Goal: Task Accomplishment & Management: Manage account settings

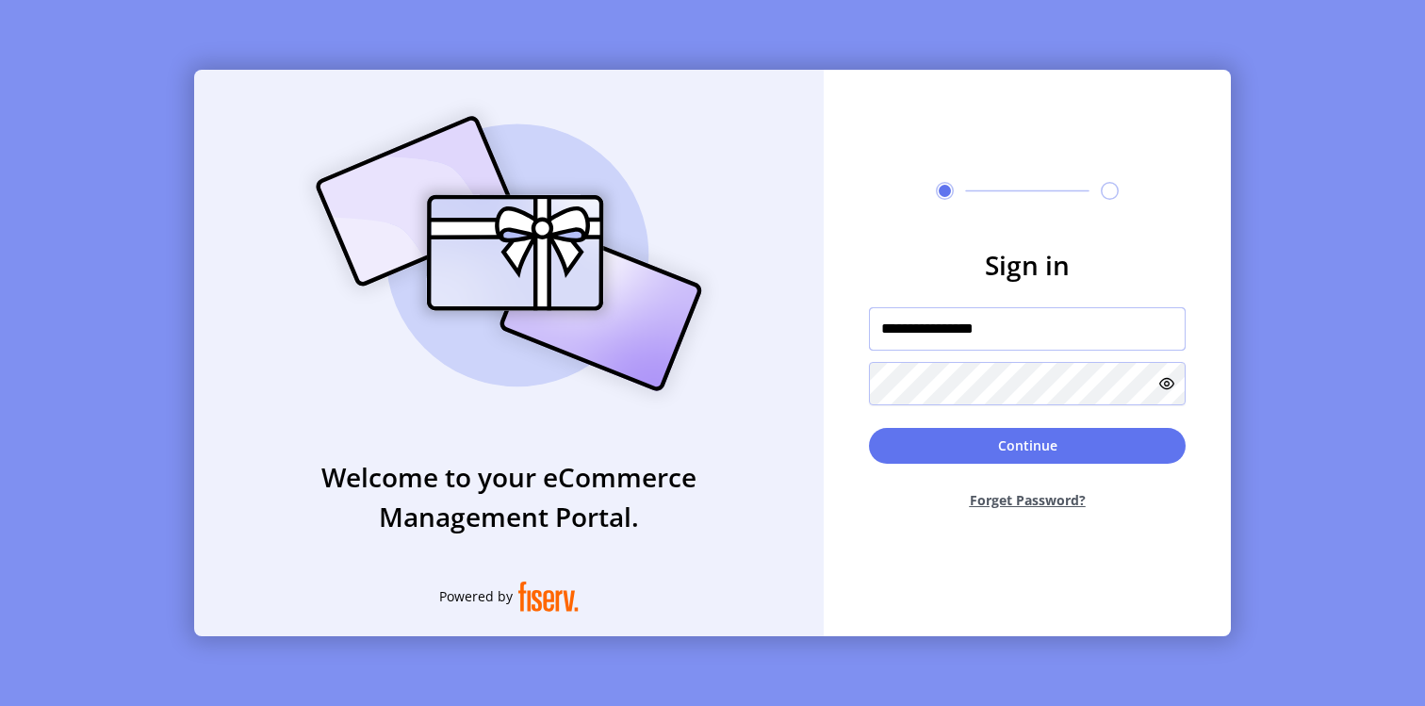
click at [930, 321] on input "**********" at bounding box center [1027, 328] width 317 height 43
paste input "text"
type input "**********"
click at [877, 461] on p-button "Continue" at bounding box center [1027, 446] width 317 height 36
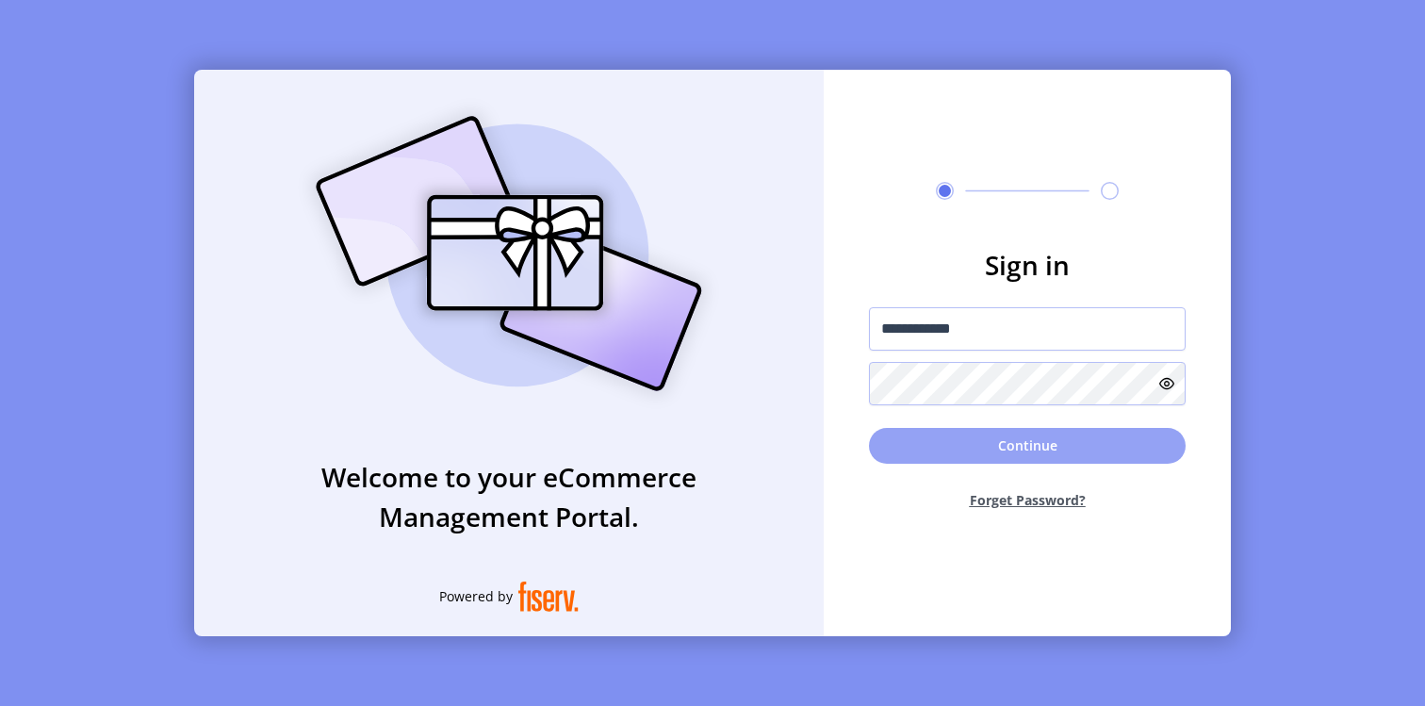
click at [934, 438] on button "Continue" at bounding box center [1027, 446] width 317 height 36
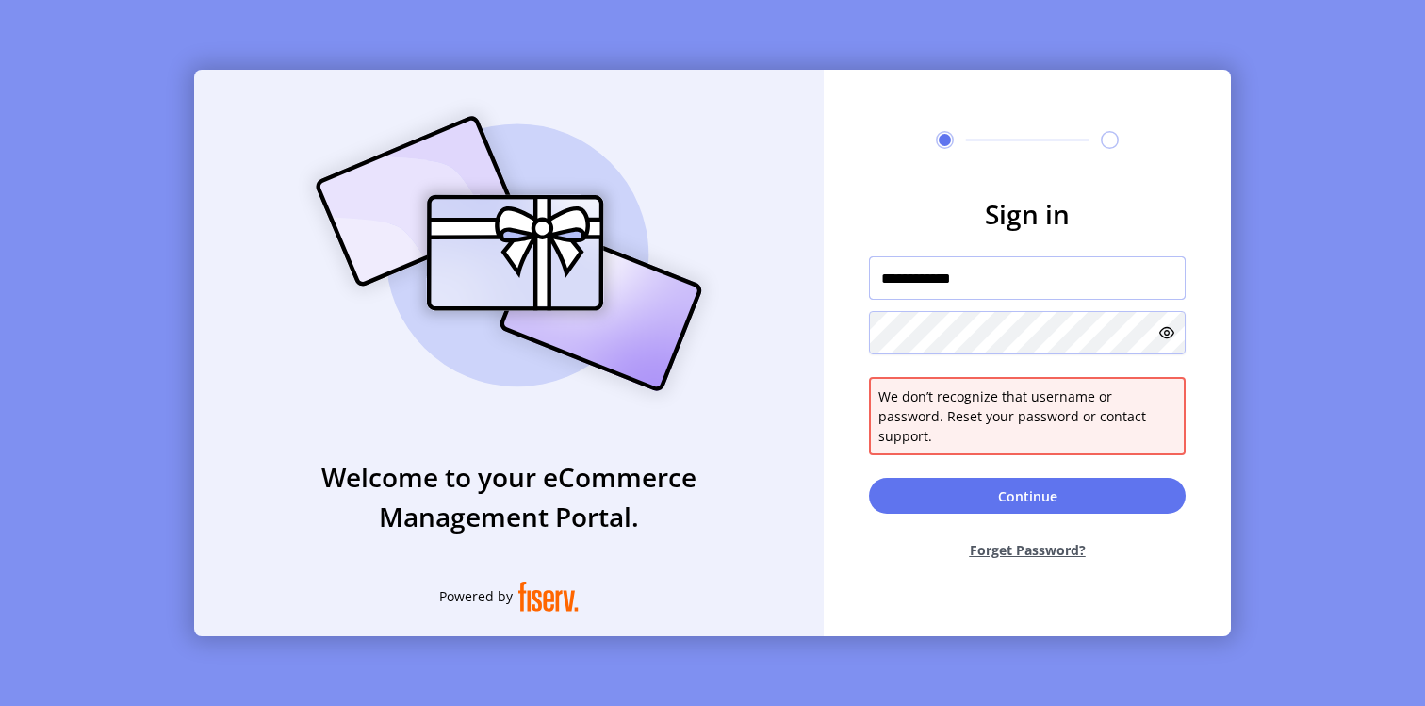
click at [1034, 292] on input "**********" at bounding box center [1027, 277] width 317 height 43
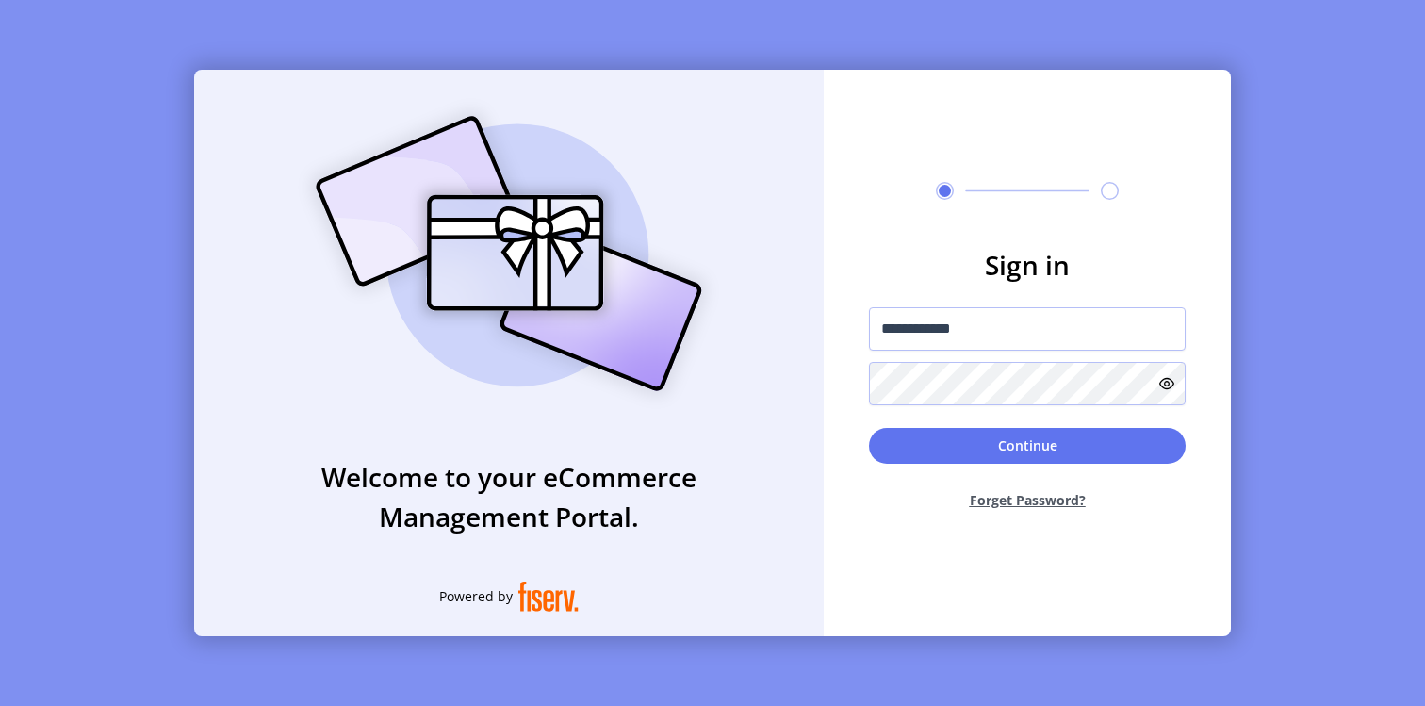
click at [1170, 384] on icon at bounding box center [1166, 383] width 15 height 15
click at [1081, 436] on button "Continue" at bounding box center [1027, 446] width 317 height 36
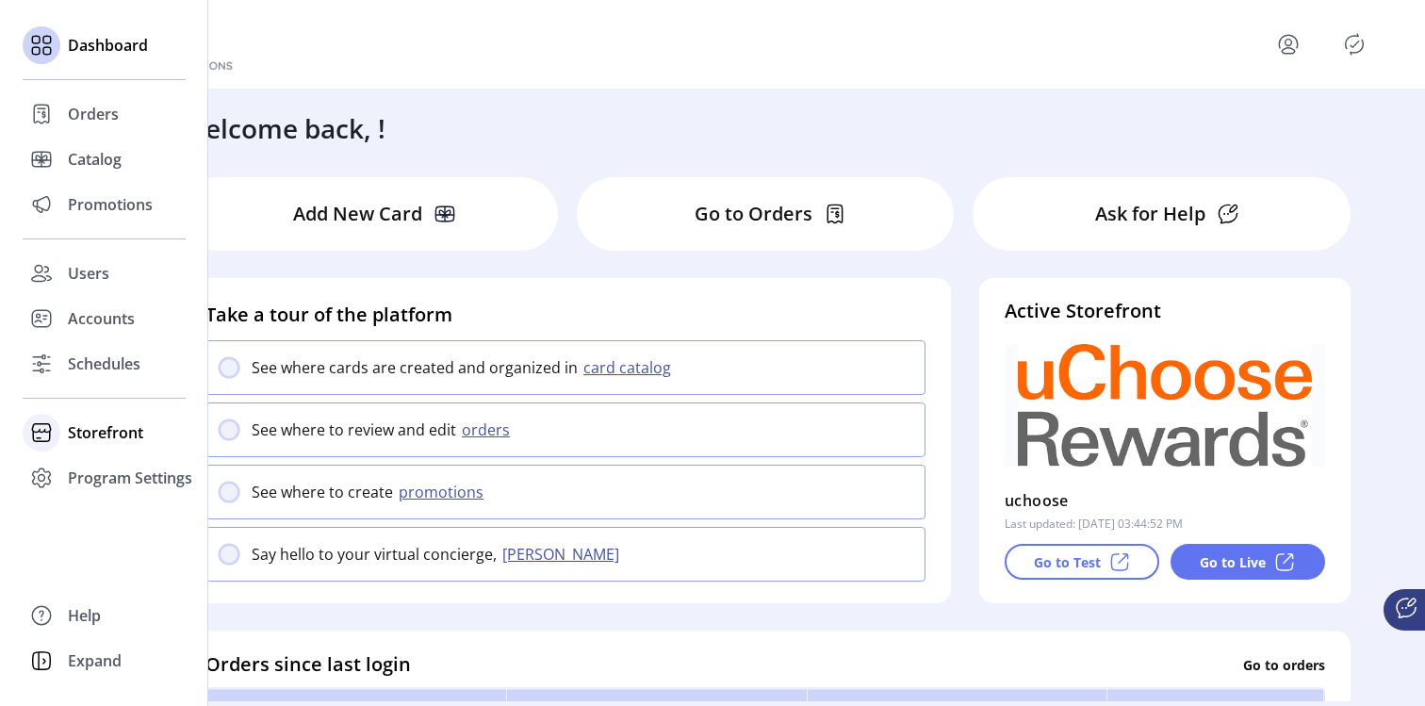
click at [98, 434] on span "Storefront" at bounding box center [105, 432] width 75 height 23
click at [105, 477] on span "Configuration" at bounding box center [117, 470] width 99 height 23
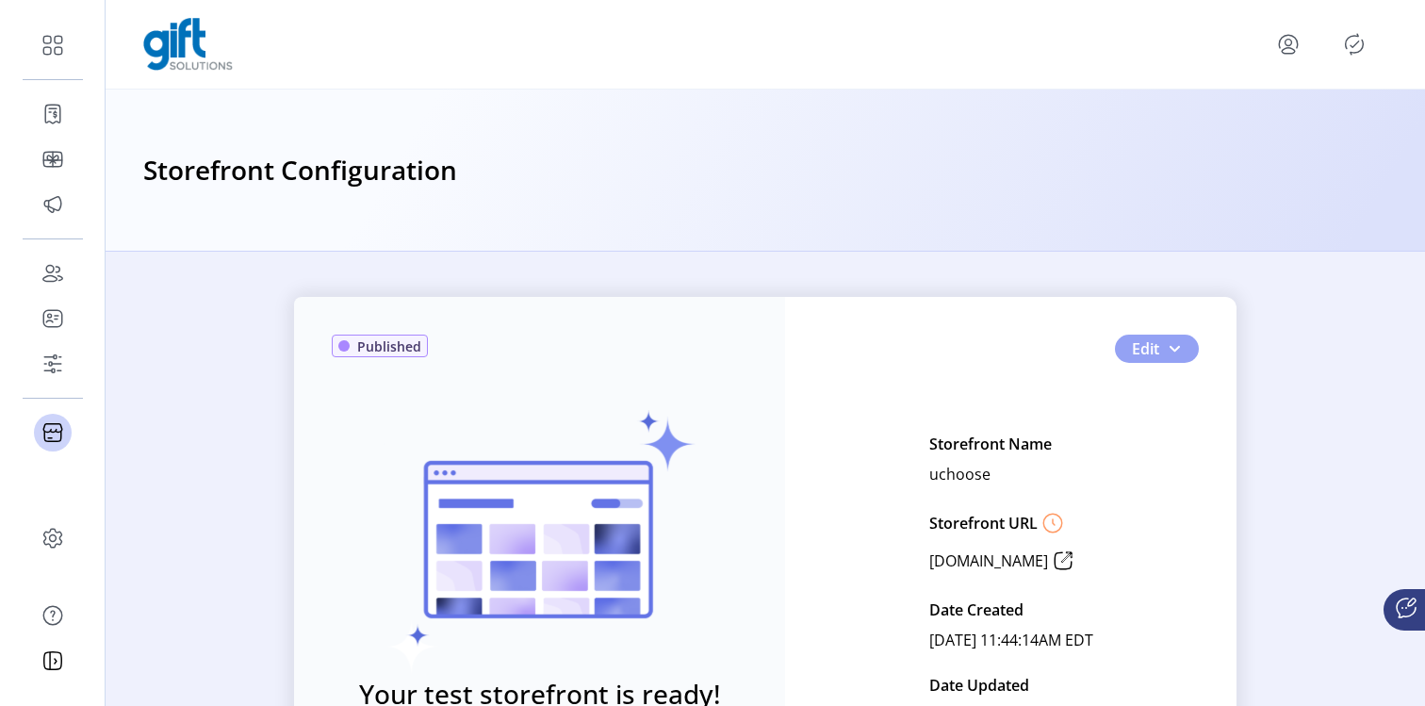
click at [1175, 358] on button "Edit" at bounding box center [1157, 349] width 84 height 28
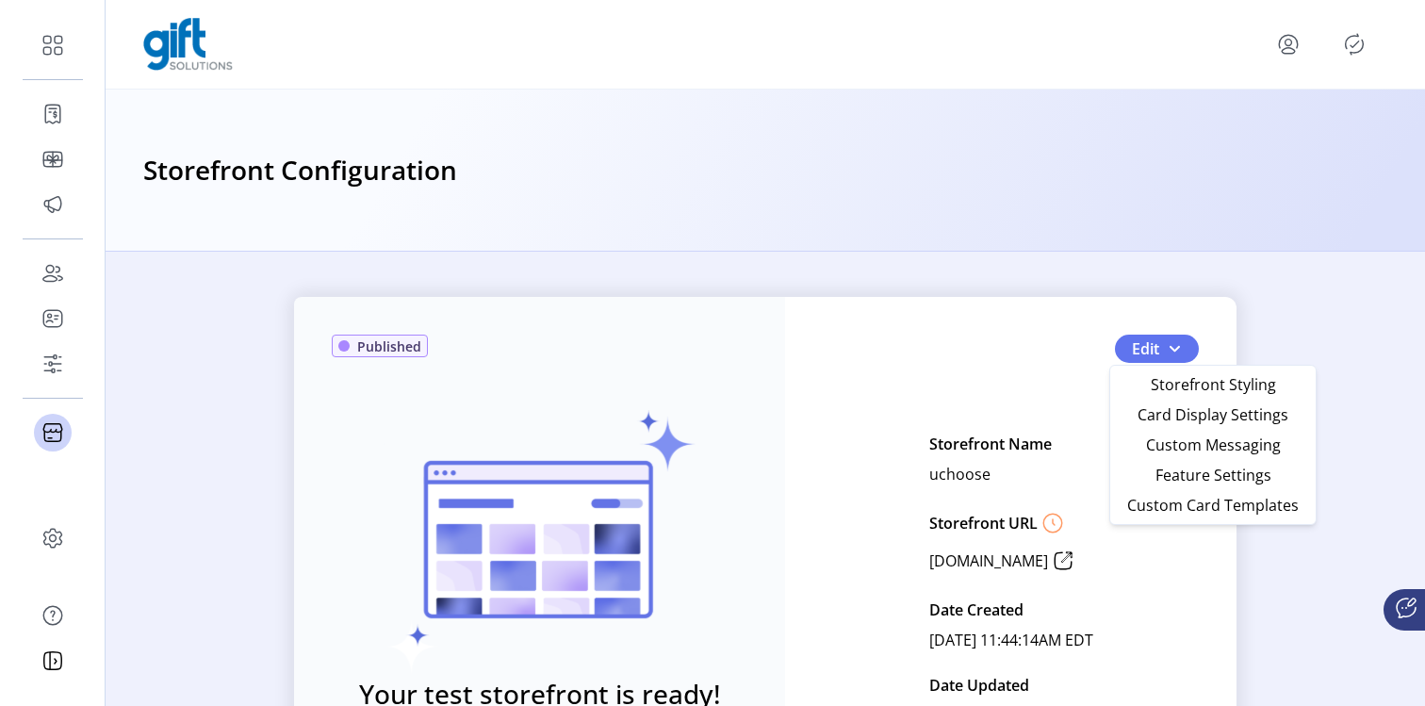
click at [849, 273] on div "Published Your test storefront is ready! View Test Storefront Edit Storefront N…" at bounding box center [765, 479] width 1319 height 454
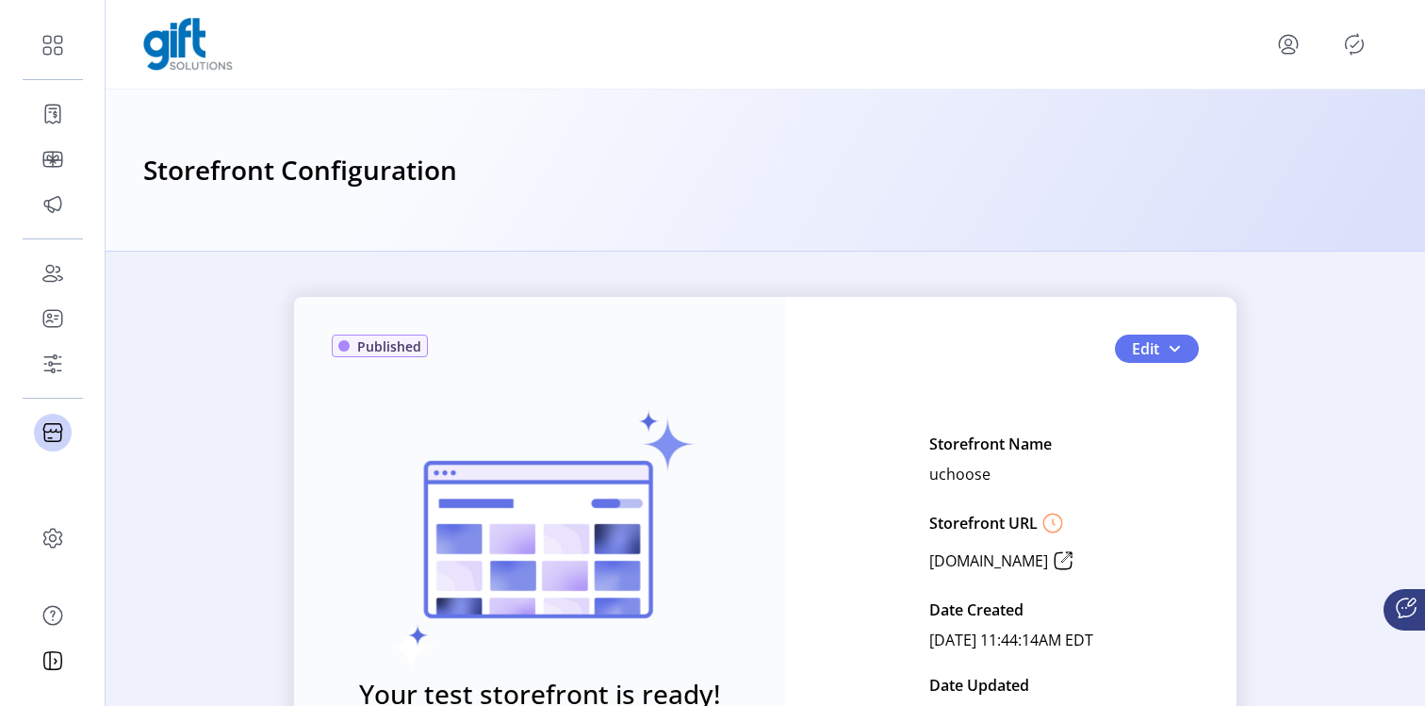
click at [1287, 49] on icon "menu" at bounding box center [1288, 44] width 30 height 30
click at [1262, 121] on span "Sign Out" at bounding box center [1220, 118] width 141 height 15
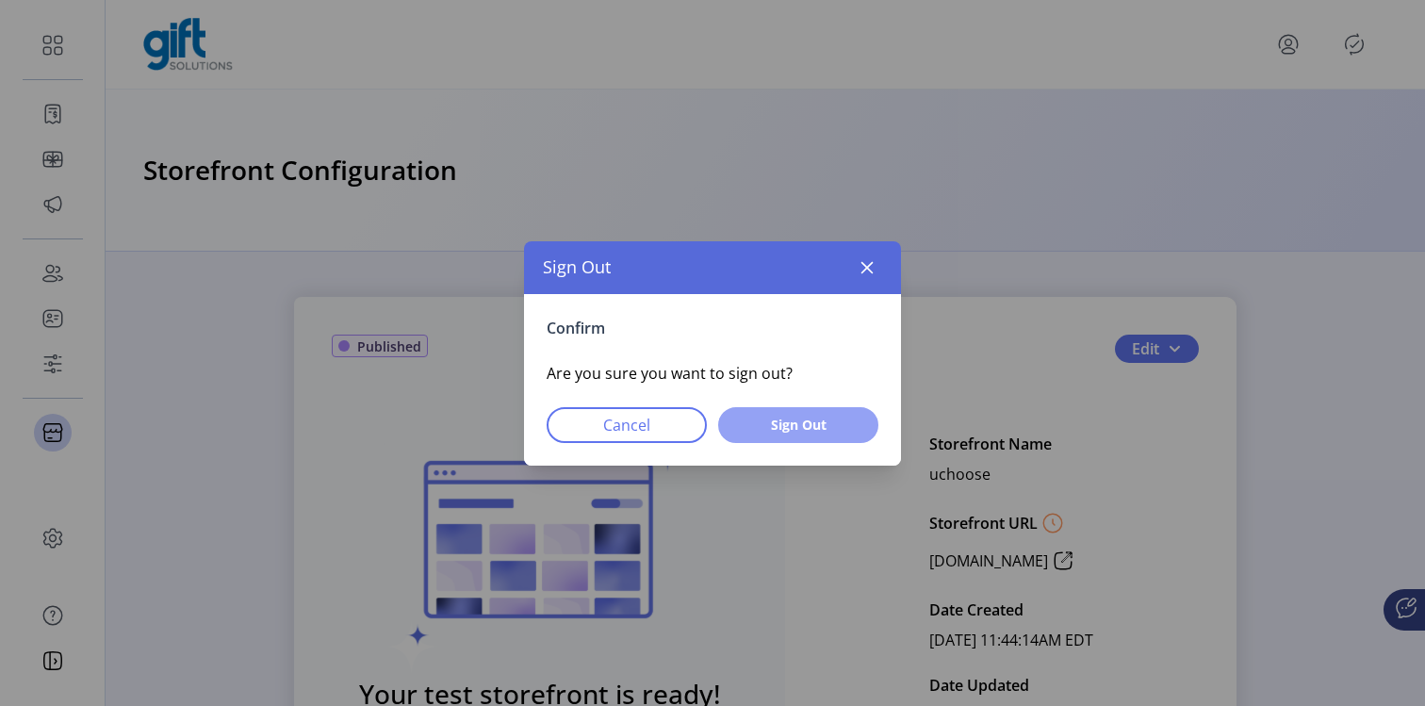
click at [803, 427] on span "Sign Out" at bounding box center [798, 425] width 111 height 20
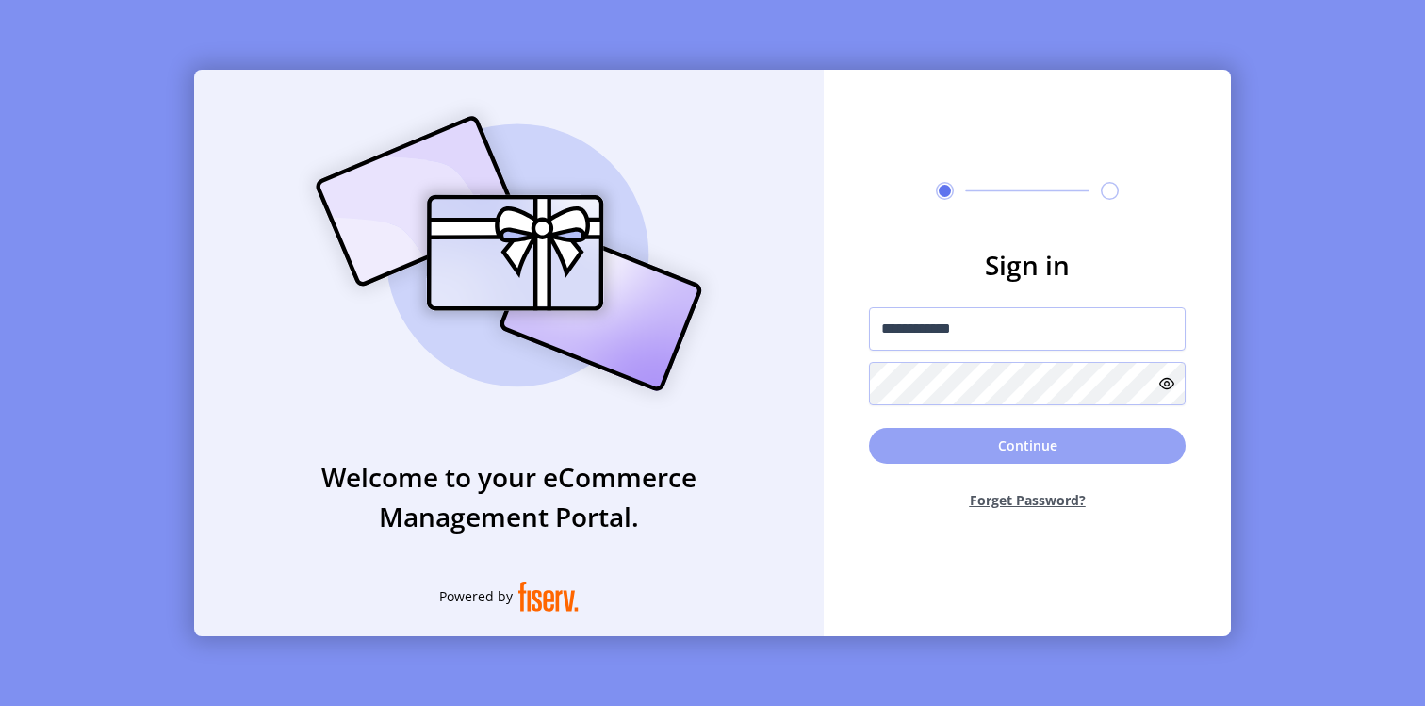
click at [1046, 453] on button "Continue" at bounding box center [1027, 446] width 317 height 36
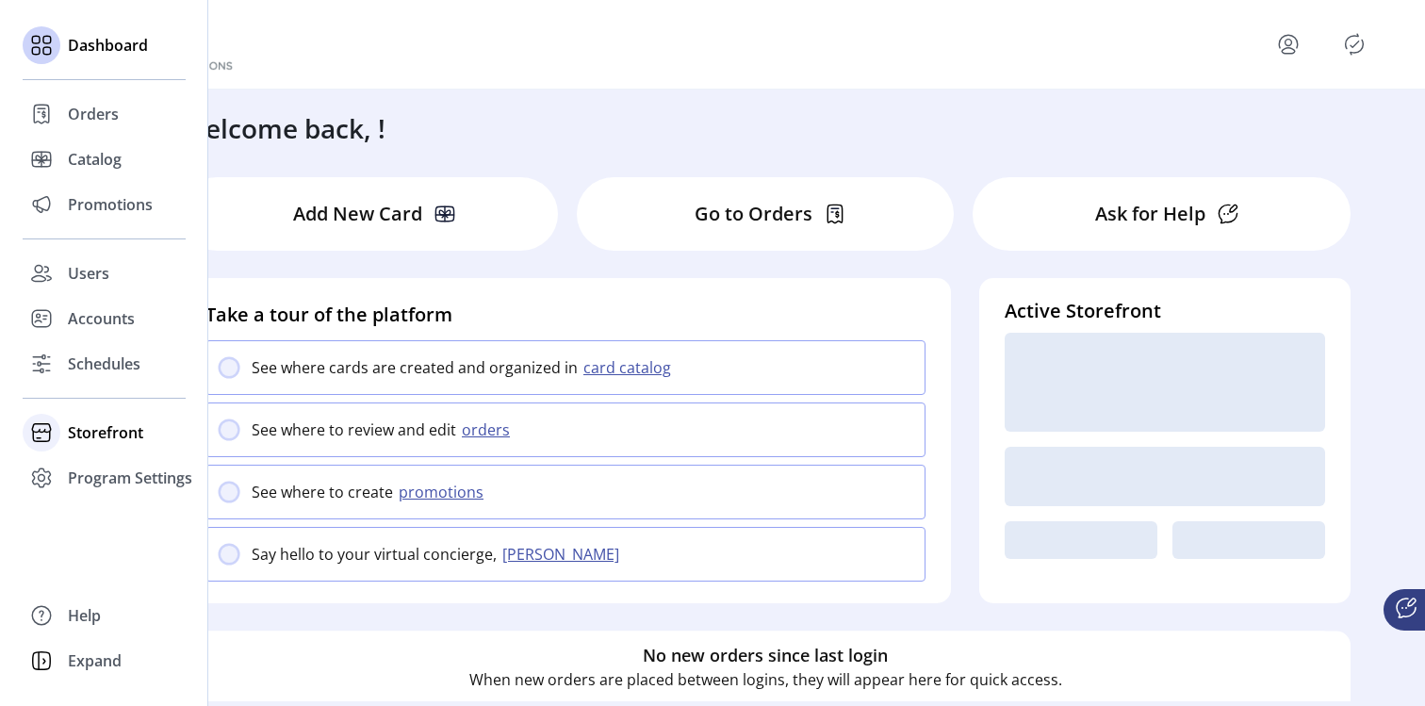
click at [130, 433] on span "Storefront" at bounding box center [105, 432] width 75 height 23
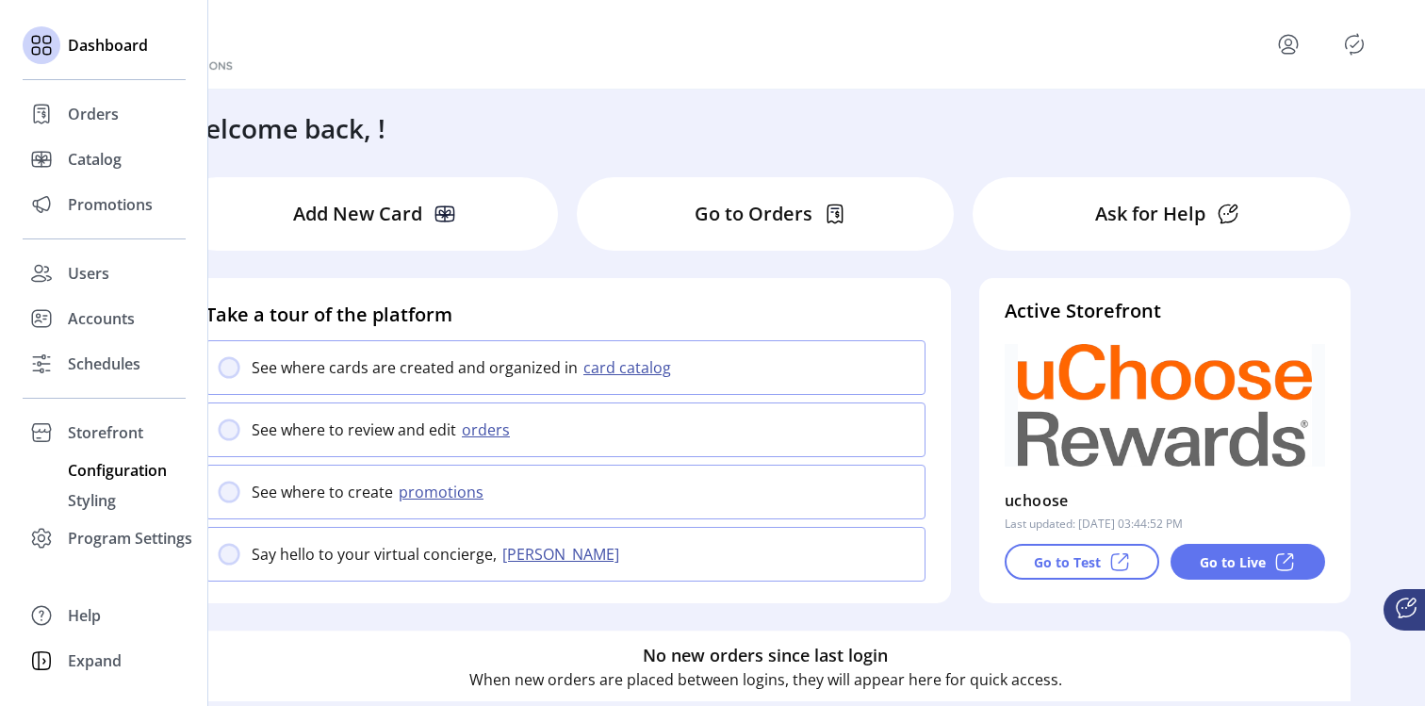
click at [121, 471] on span "Configuration" at bounding box center [117, 470] width 99 height 23
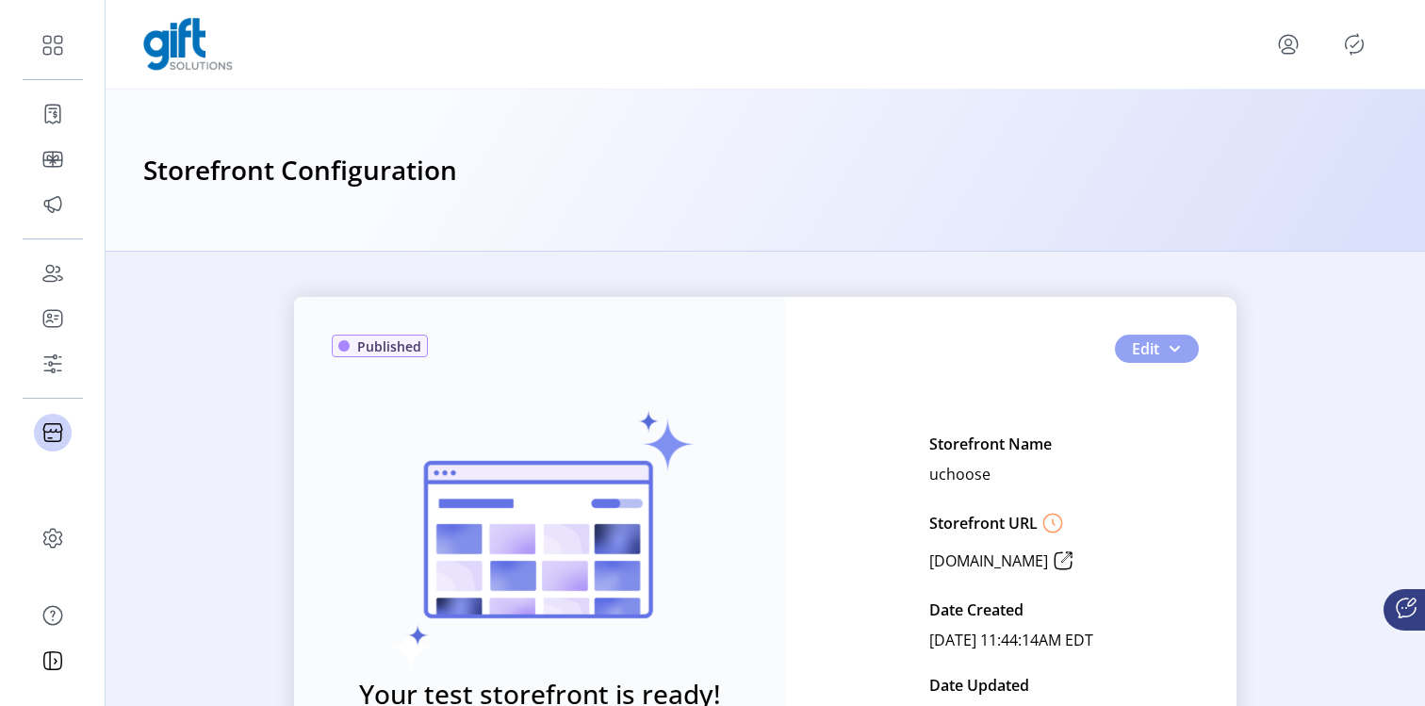
click at [1180, 353] on button "Edit" at bounding box center [1157, 349] width 84 height 28
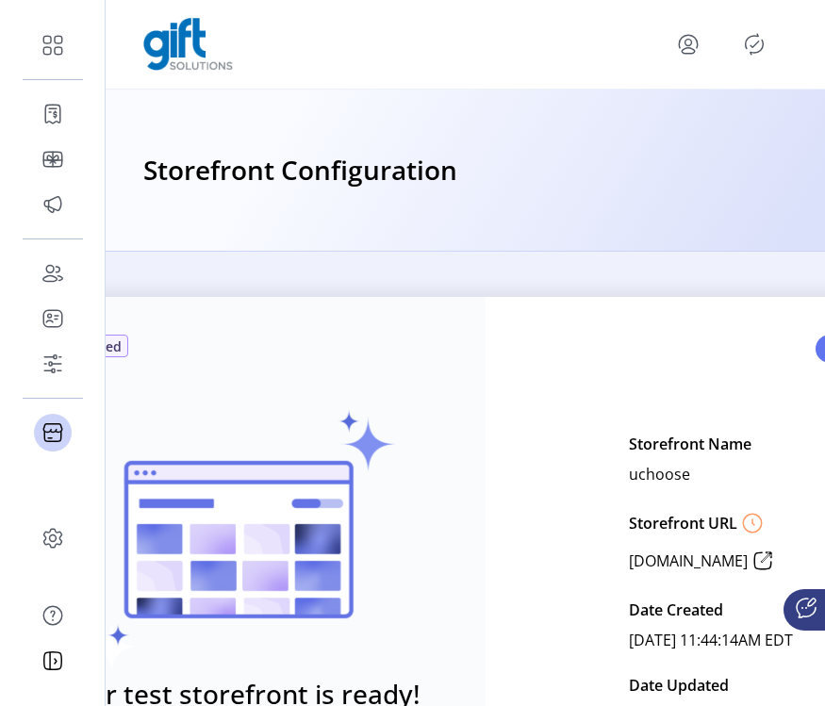
click at [689, 40] on icon "menu" at bounding box center [688, 43] width 7 height 7
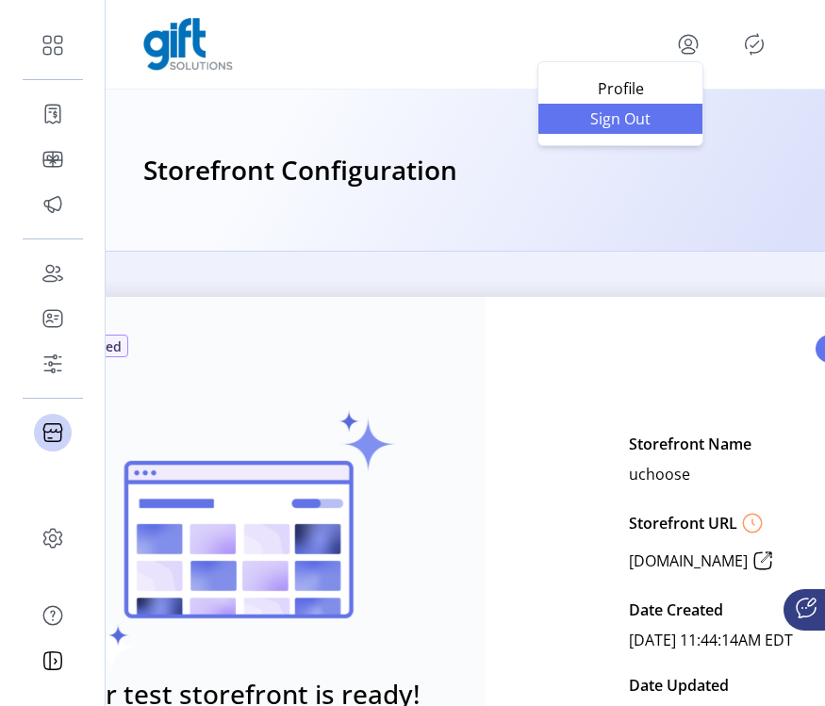
click at [674, 126] on link "Sign Out" at bounding box center [620, 119] width 164 height 30
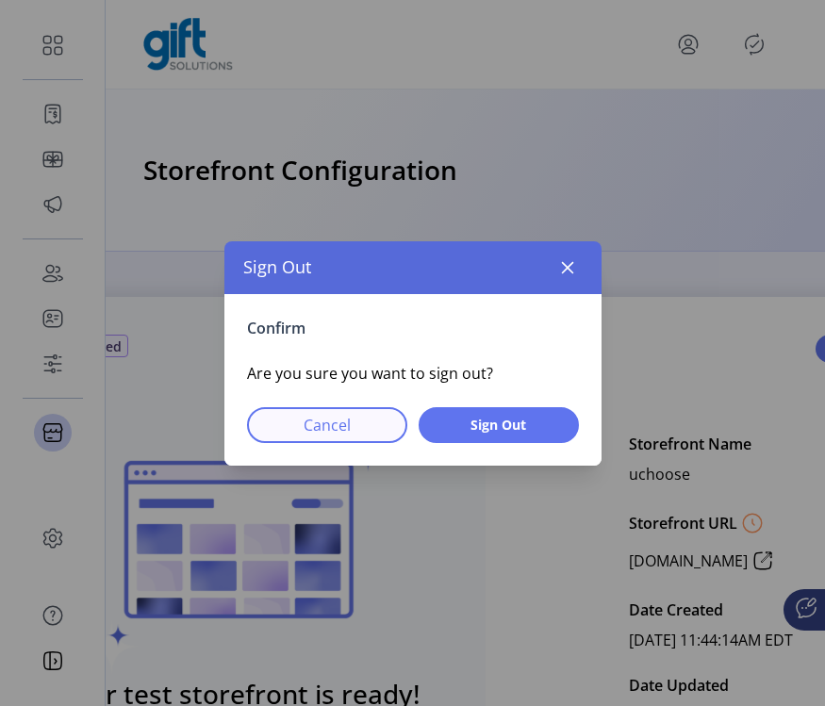
click at [321, 425] on span "Cancel" at bounding box center [326, 425] width 111 height 23
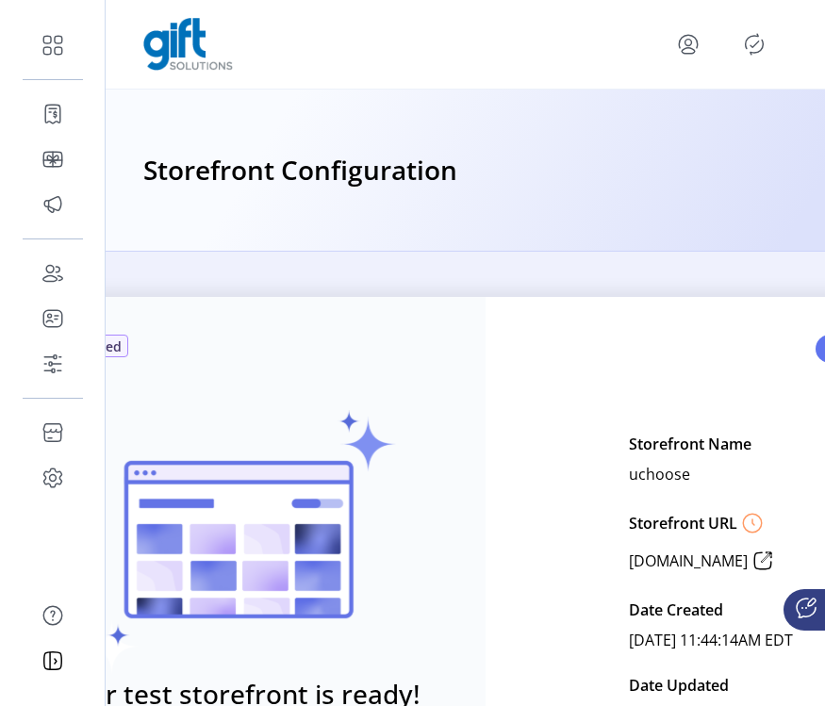
click at [684, 50] on icon "menu" at bounding box center [688, 44] width 30 height 30
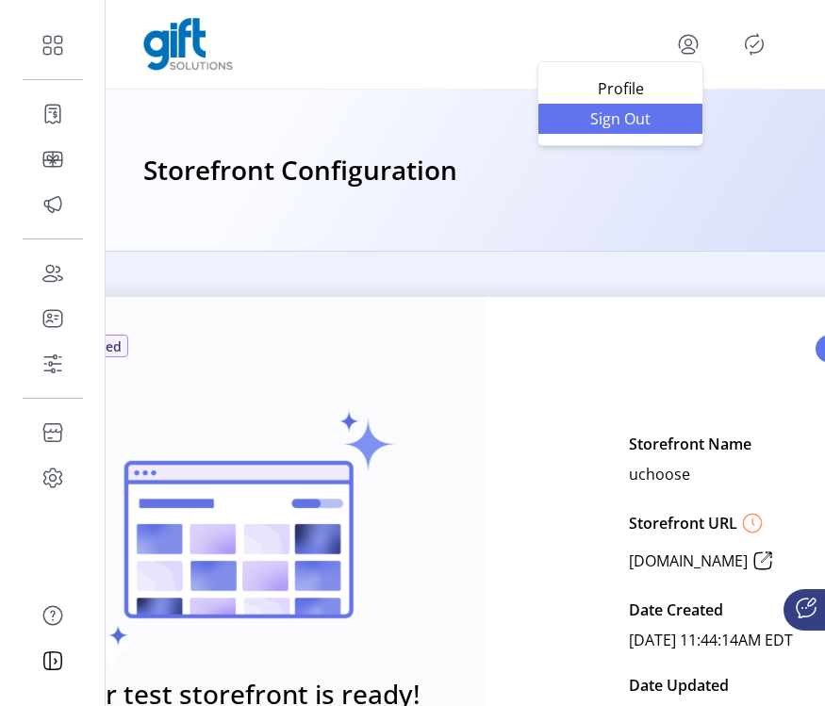
click at [676, 116] on span "Sign Out" at bounding box center [619, 118] width 141 height 15
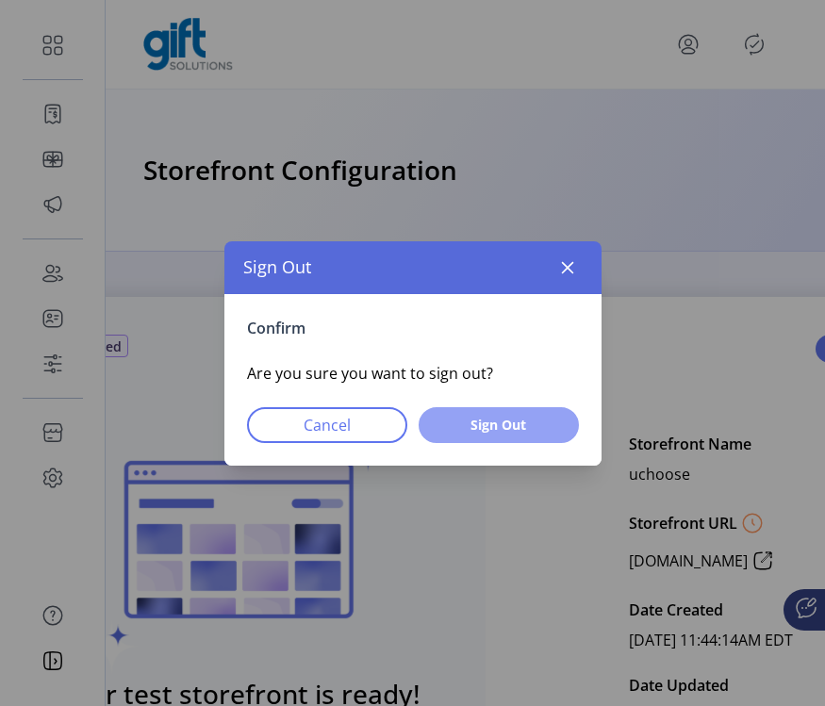
click at [492, 415] on span "Sign Out" at bounding box center [498, 425] width 111 height 20
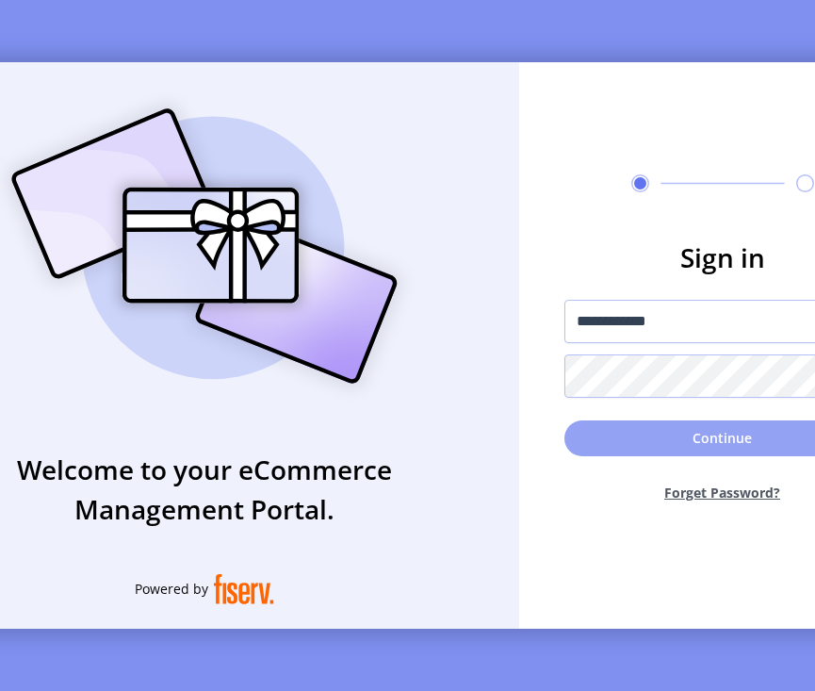
click at [701, 441] on button "Continue" at bounding box center [722, 438] width 317 height 36
